Goal: Communication & Community: Ask a question

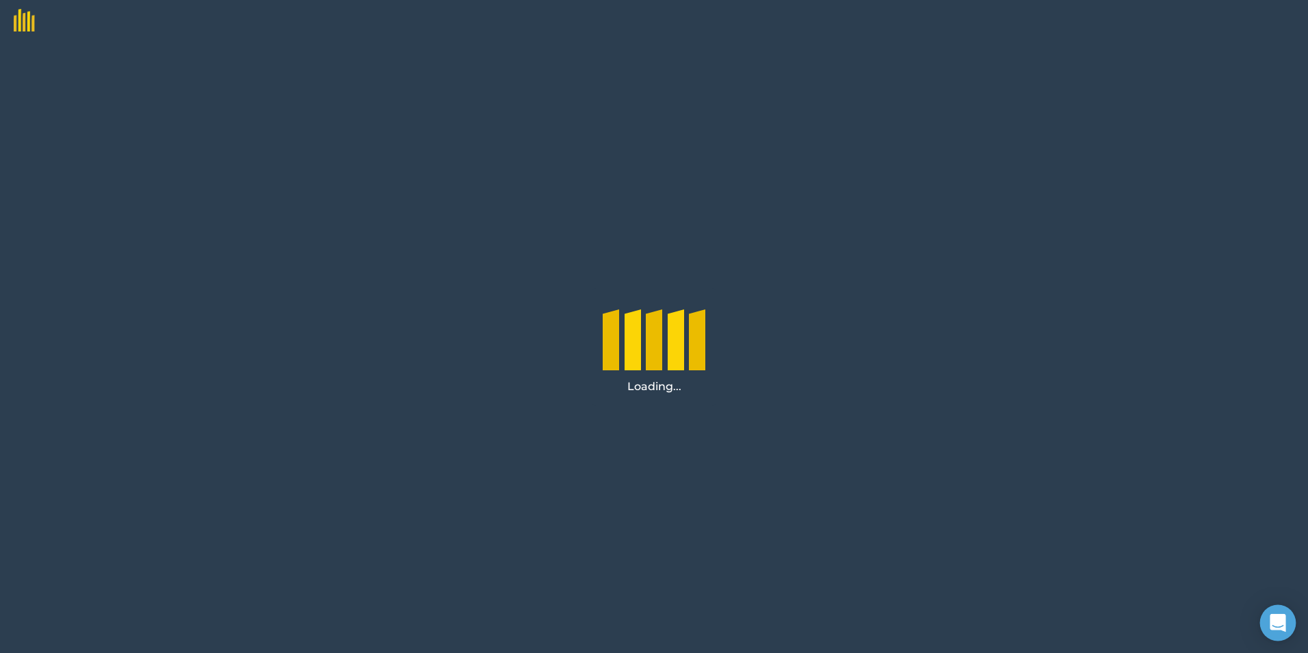
click at [1274, 612] on div "Open Intercom Messenger" at bounding box center [1278, 623] width 36 height 36
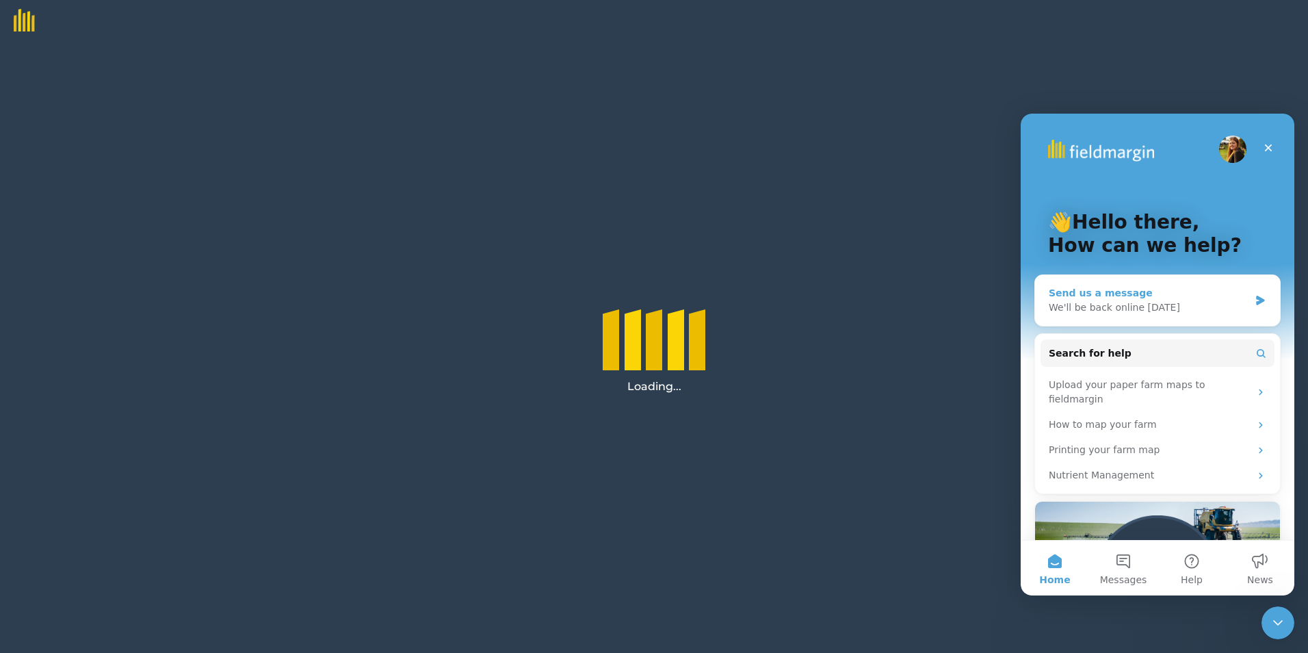
click at [1130, 295] on div "Send us a message" at bounding box center [1149, 293] width 200 height 14
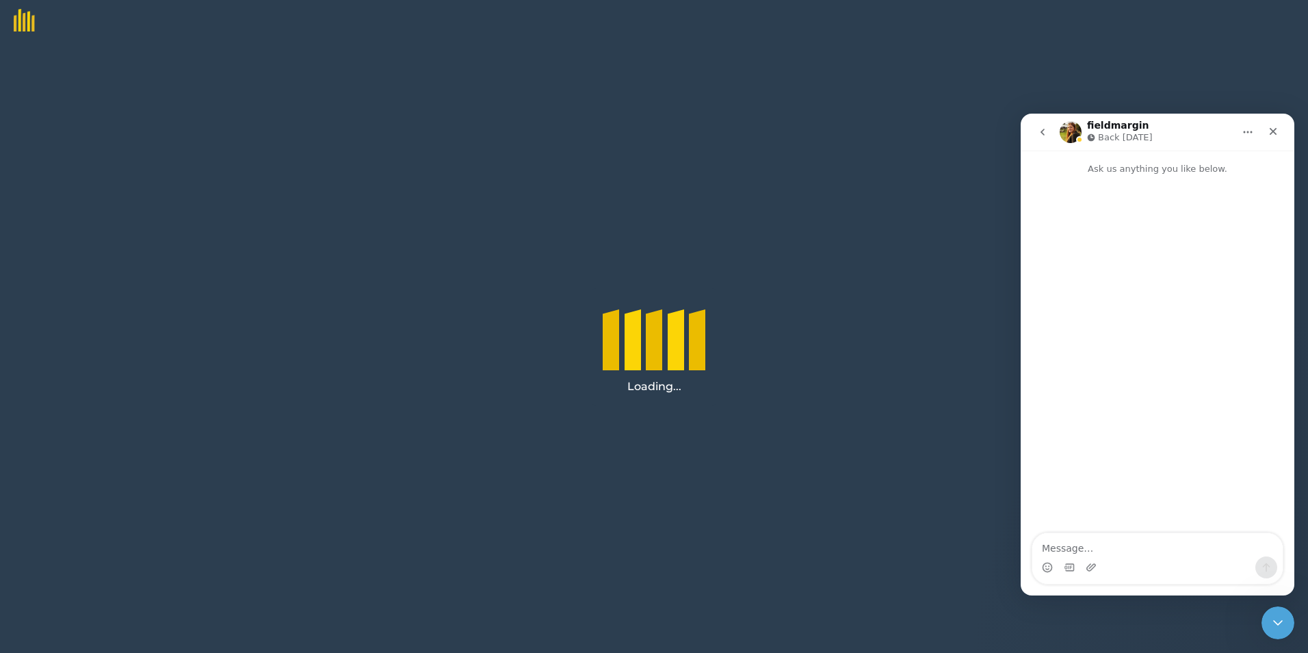
click at [1159, 541] on textarea "Message…" at bounding box center [1158, 544] width 250 height 23
click at [1186, 552] on textarea "I contacted you previously ab" at bounding box center [1158, 544] width 250 height 23
click at [1185, 535] on textarea "I contacted you previously about not being able to access your programme, I am …" at bounding box center [1158, 531] width 250 height 51
click at [1158, 538] on textarea "I contacted you previously about not being able to access your programme, I am …" at bounding box center [1158, 524] width 250 height 64
type textarea "I contacted you previously about not being able to access your programme, I am …"
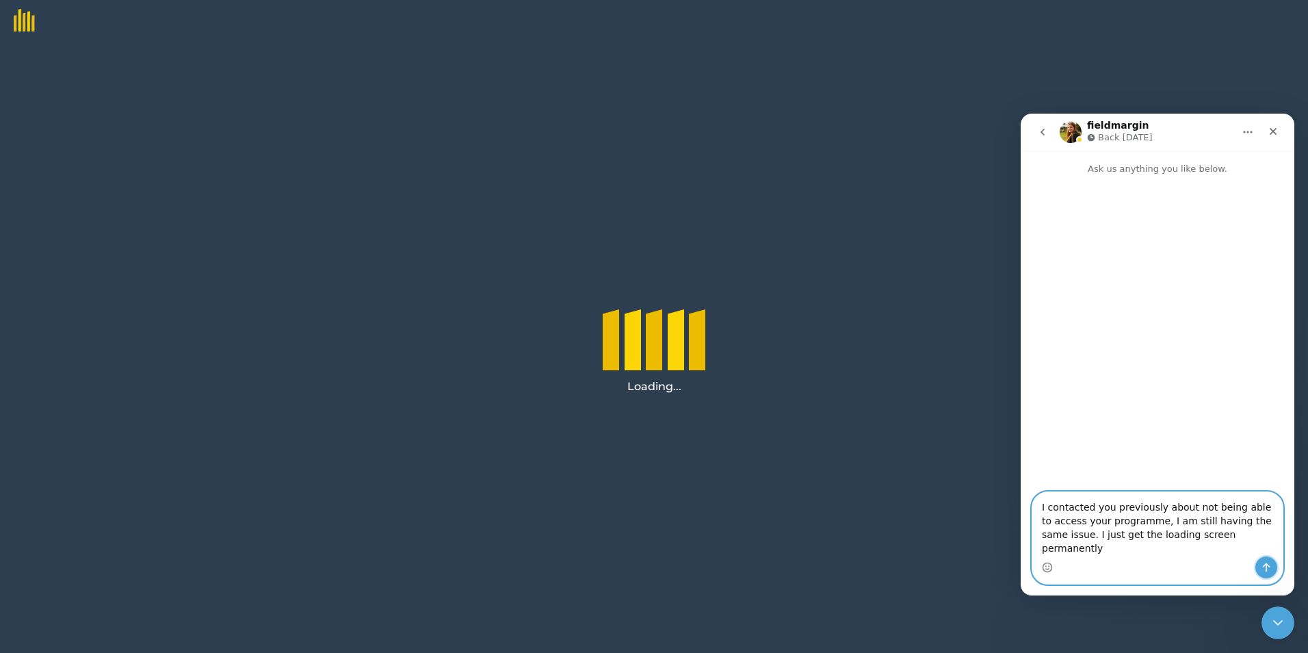
click at [1269, 567] on icon "Send a message…" at bounding box center [1267, 567] width 8 height 9
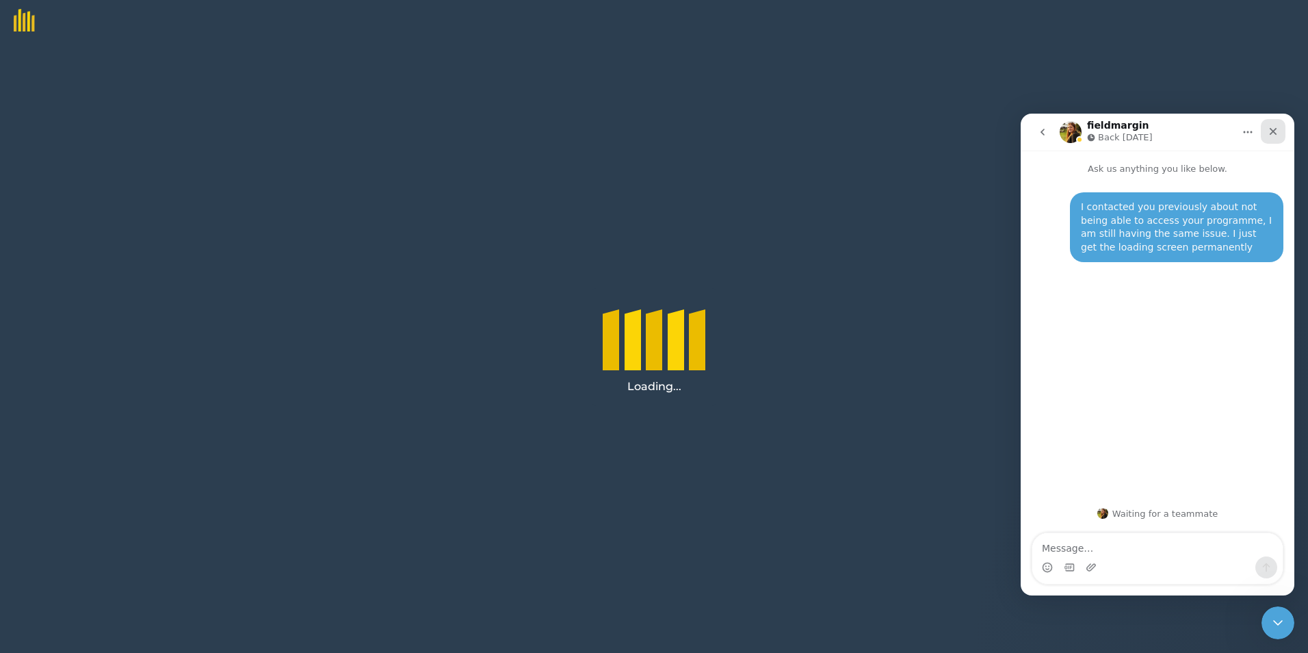
click at [1273, 132] on icon "Close" at bounding box center [1274, 132] width 8 height 8
